Goal: Find contact information: Find contact information

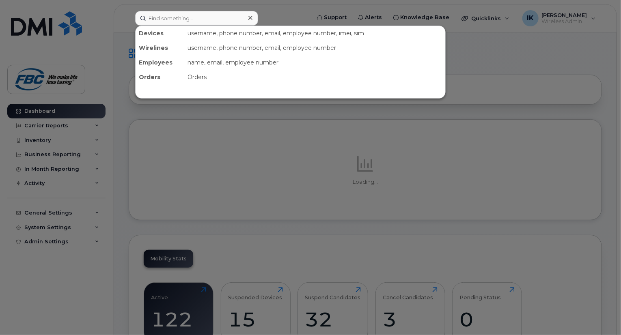
click at [172, 21] on input at bounding box center [196, 18] width 123 height 15
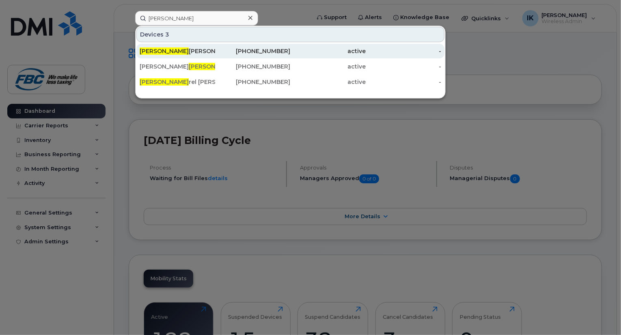
type input "[PERSON_NAME]"
click at [165, 48] on div "[PERSON_NAME] Rumbolt" at bounding box center [178, 51] width 76 height 8
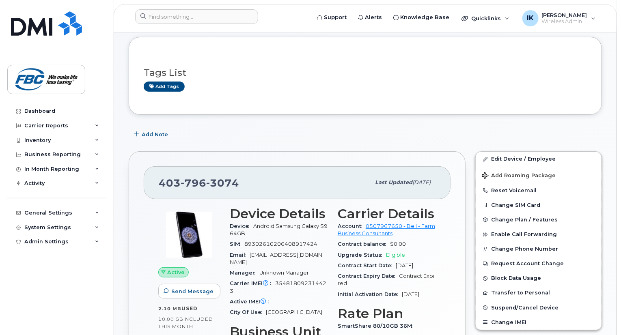
scroll to position [97, 0]
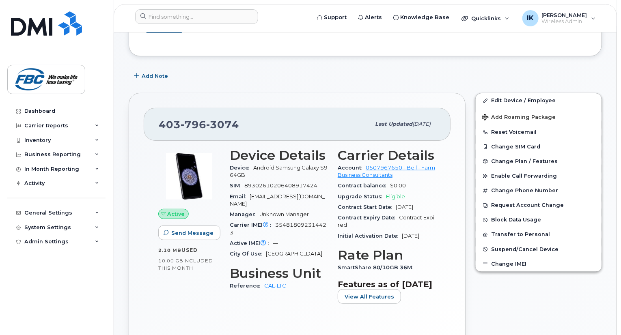
click at [219, 126] on span "3074" at bounding box center [222, 125] width 33 height 12
copy span "[PHONE_NUMBER]"
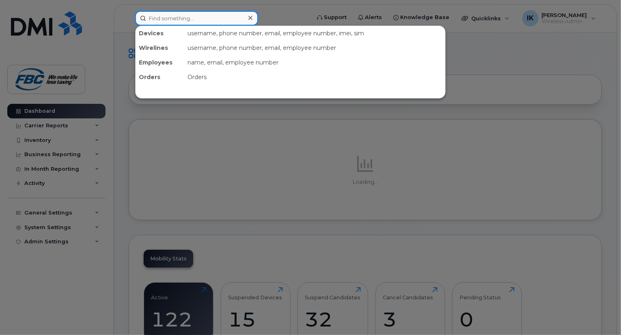
click at [191, 13] on input at bounding box center [196, 18] width 123 height 15
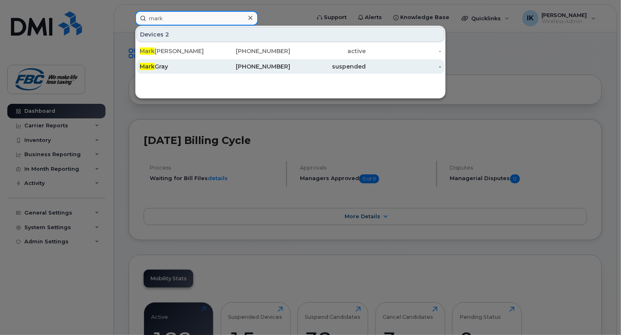
type input "mark"
click at [157, 67] on div "Mark Gray" at bounding box center [178, 67] width 76 height 8
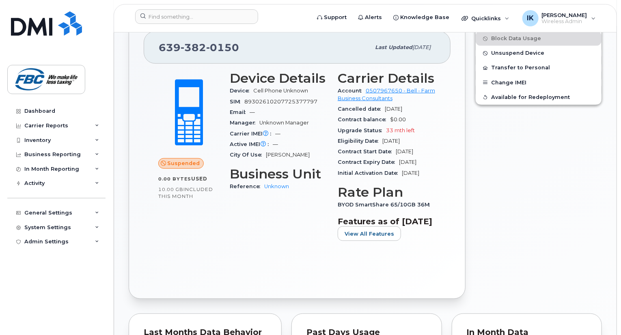
scroll to position [211, 0]
